Goal: Find specific page/section: Find specific page/section

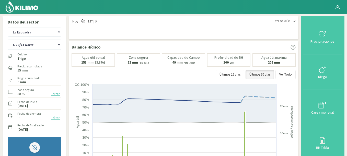
select select "1260: Object"
click at [23, 3] on img at bounding box center [21, 7] width 33 height 12
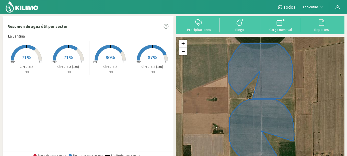
click at [316, 9] on span "La Sentina" at bounding box center [311, 7] width 16 height 5
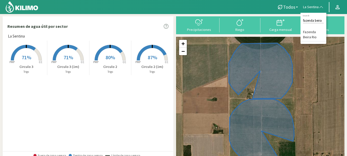
type input "fazenda beira"
click at [310, 35] on li "Fazenda Beira Rio" at bounding box center [314, 34] width 26 height 13
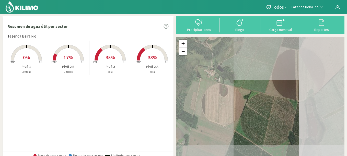
click at [15, 51] on icon at bounding box center [26, 53] width 31 height 16
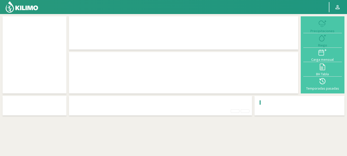
click at [20, 52] on div at bounding box center [34, 55] width 59 height 72
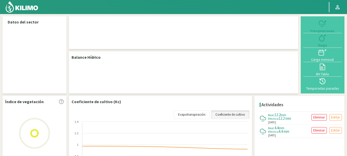
select select "102: Object"
